Goal: Transaction & Acquisition: Purchase product/service

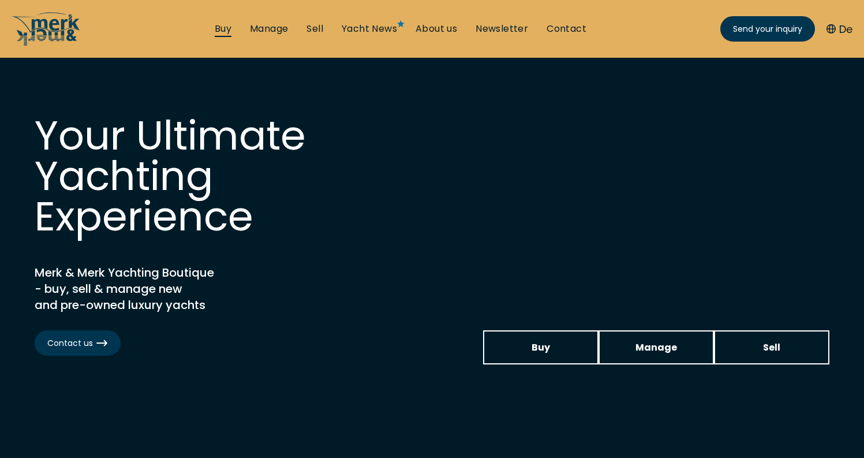
click at [222, 25] on link "Buy" at bounding box center [223, 29] width 17 height 13
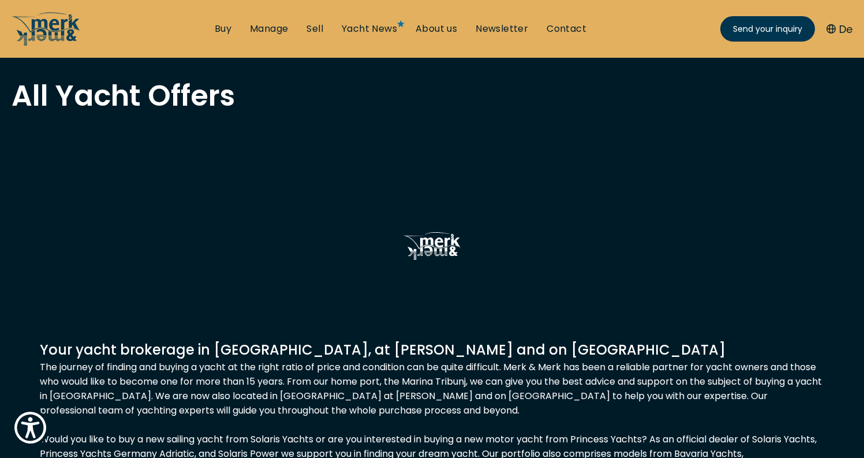
click at [261, 240] on div at bounding box center [432, 247] width 864 height 183
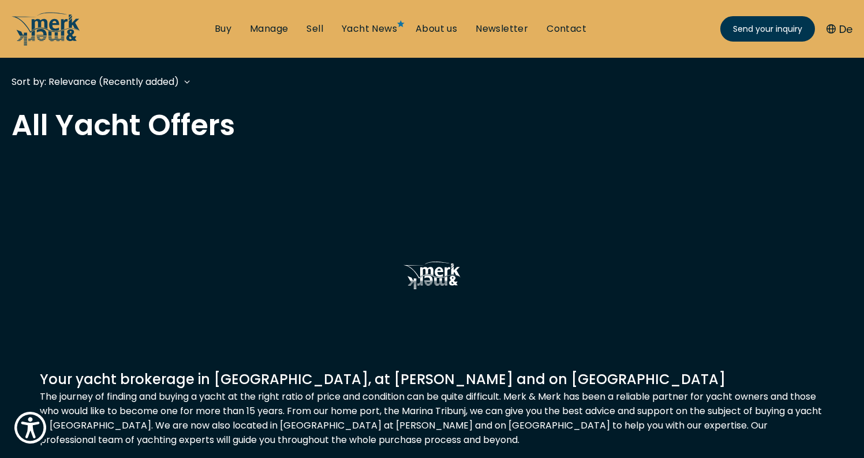
scroll to position [307, 0]
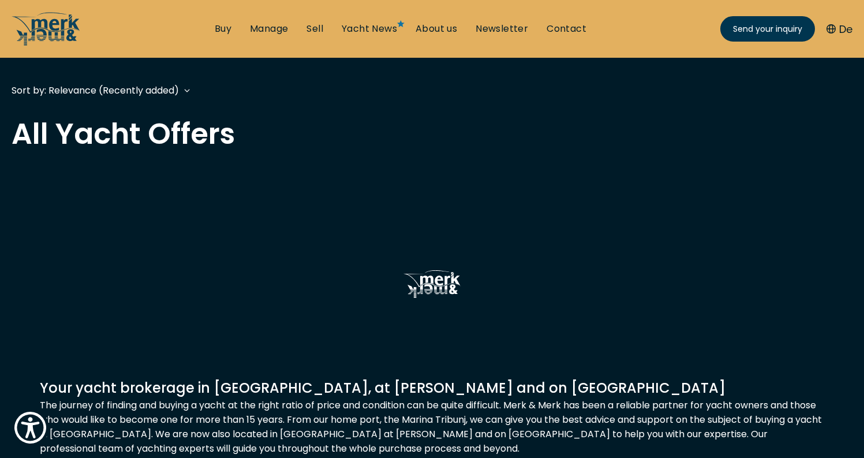
click at [268, 225] on div at bounding box center [432, 286] width 864 height 183
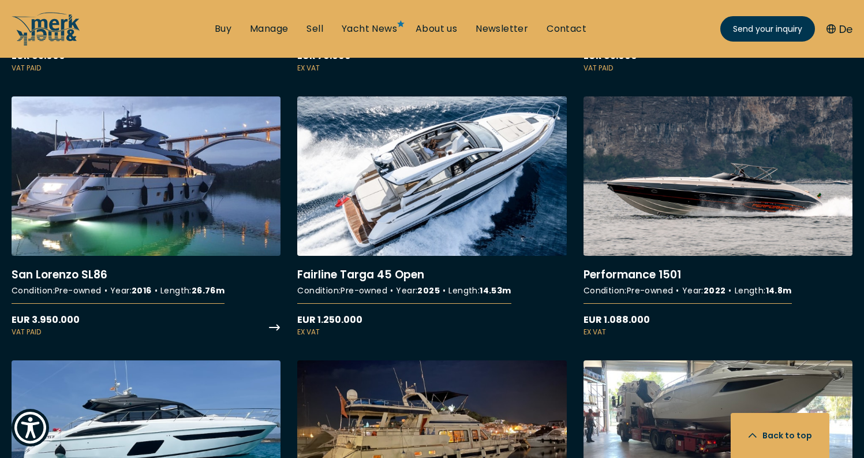
scroll to position [2373, 0]
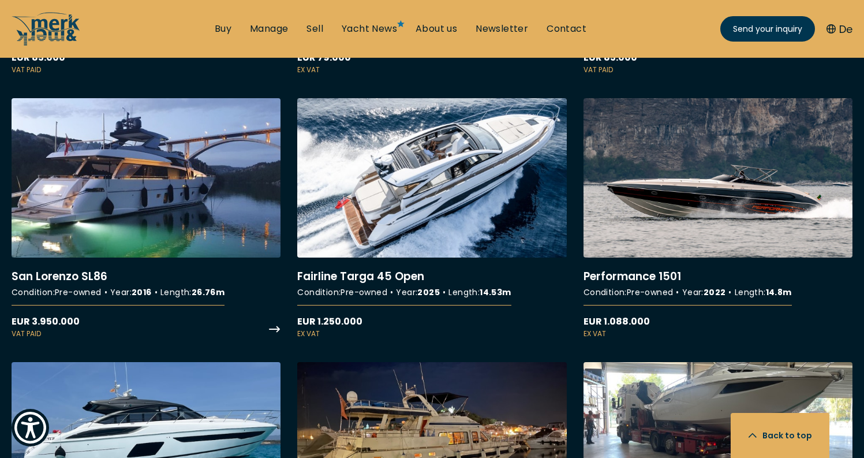
click at [216, 136] on link "More details about [GEOGRAPHIC_DATA][PERSON_NAME] SL86" at bounding box center [146, 218] width 269 height 241
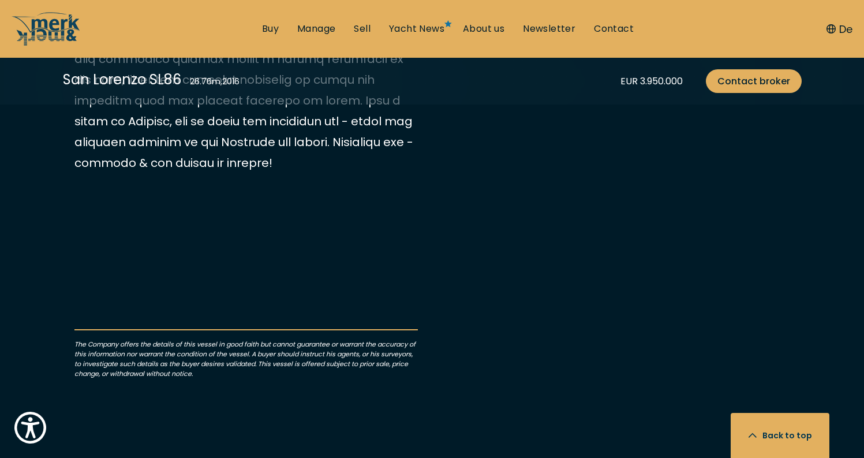
scroll to position [701, 0]
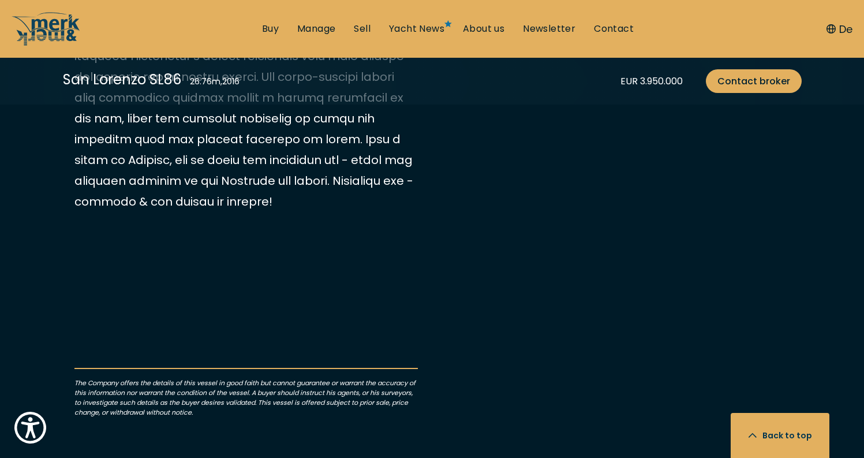
drag, startPoint x: 597, startPoint y: 192, endPoint x: 651, endPoint y: 207, distance: 56.5
copy li "2 × MTU 12V 2000 M94"
drag, startPoint x: 693, startPoint y: 205, endPoint x: 716, endPoint y: 205, distance: 23.7
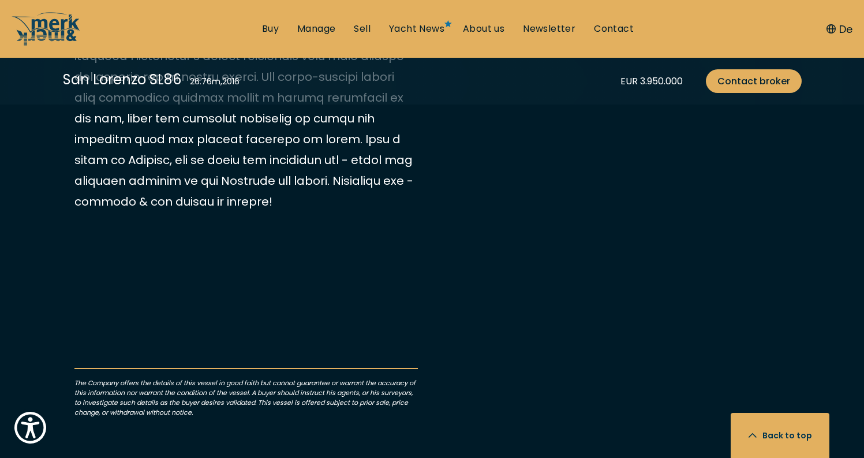
copy li "1920"
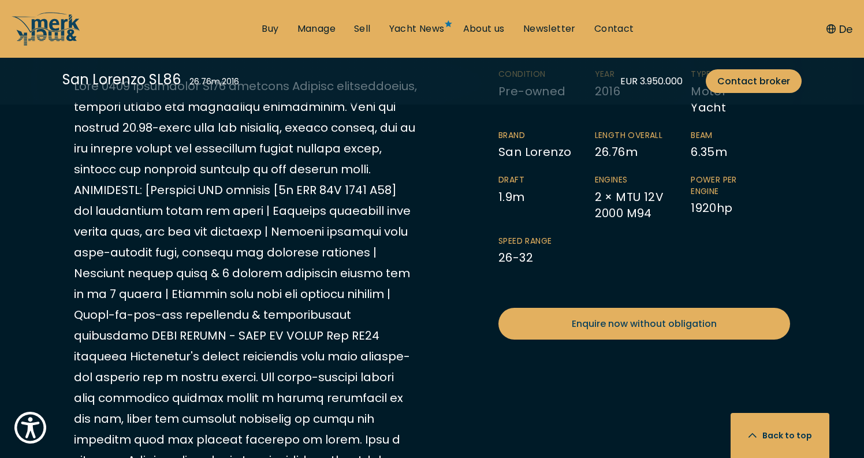
scroll to position [594, 0]
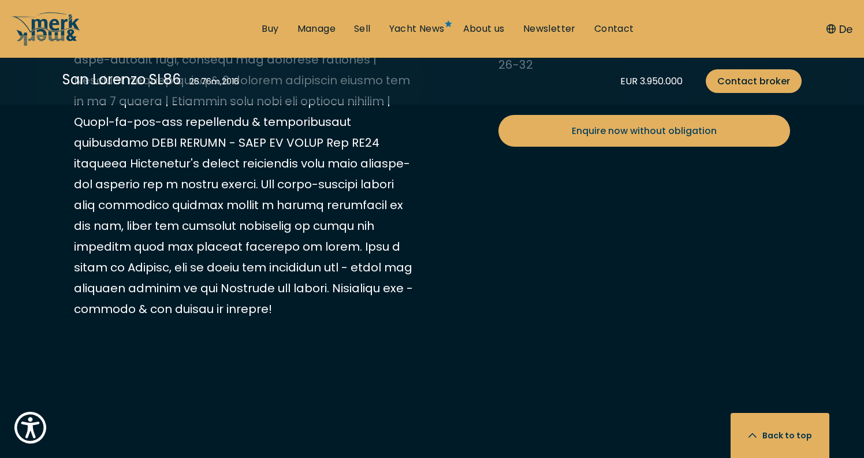
click at [241, 271] on p at bounding box center [245, 101] width 343 height 436
drag, startPoint x: 72, startPoint y: 207, endPoint x: 378, endPoint y: 289, distance: 316.0
click at [378, 289] on div "EUR 3.950.000 Send your inquiry VAT paid Condition Pre-owned Year [DATE] Length…" at bounding box center [431, 188] width 739 height 720
copy p "This 2016 Sanlorenzo SL86 embodies Italian craftsmanship, bespoke luxury and im…"
